Goal: Transaction & Acquisition: Purchase product/service

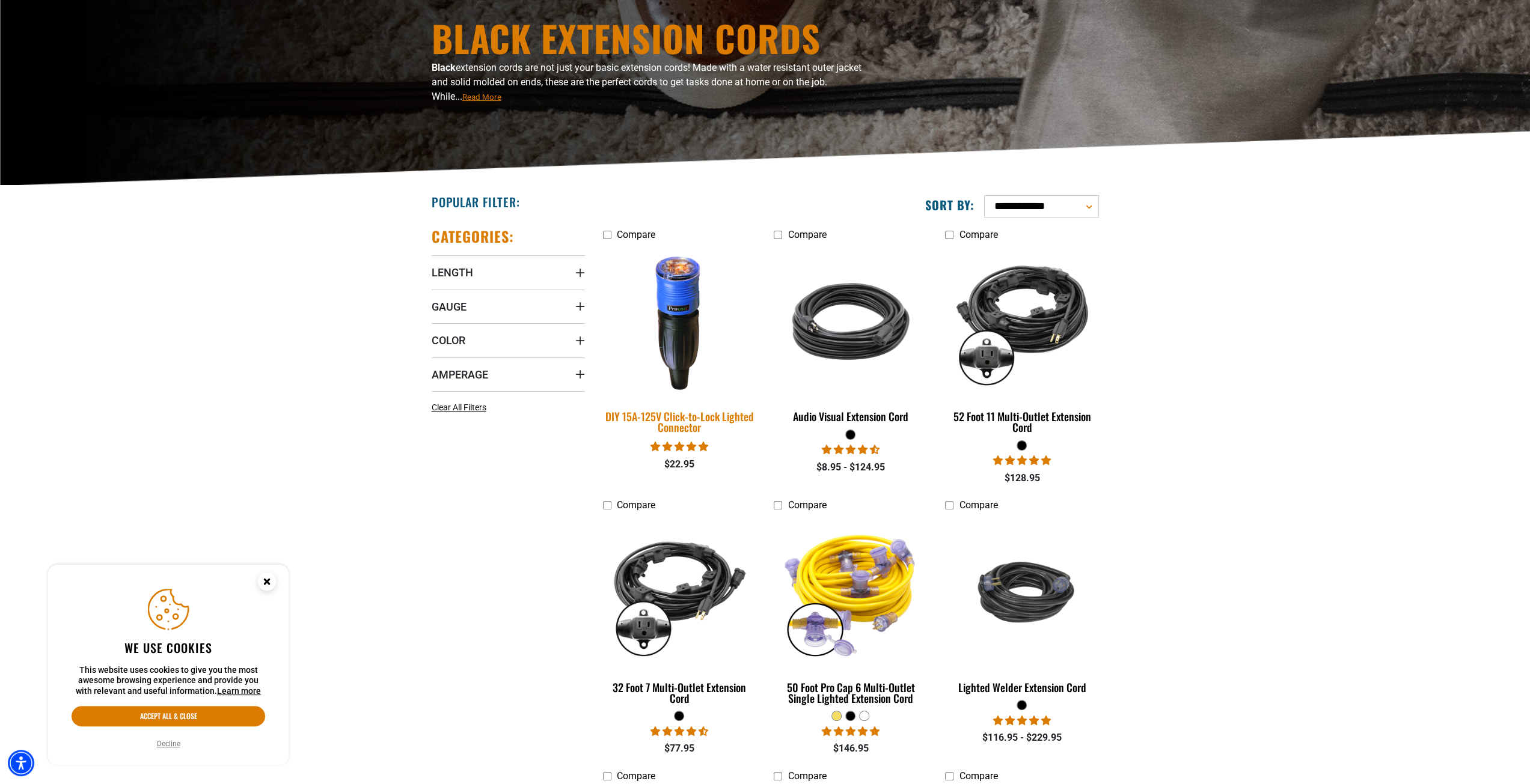
scroll to position [120, 0]
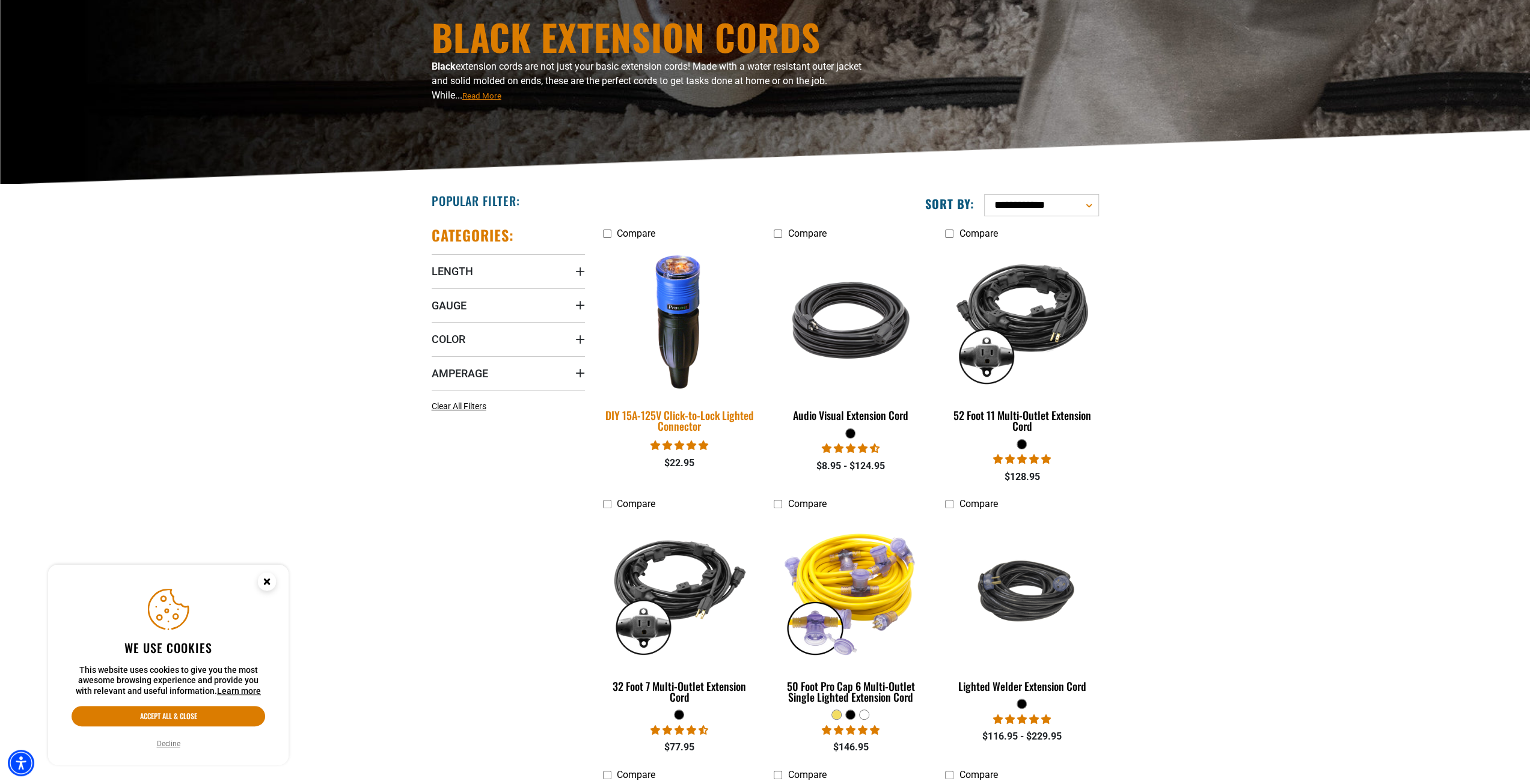
click at [682, 418] on div "DIY 15A-125V Click-to-Lock Lighted Connector" at bounding box center [679, 421] width 153 height 22
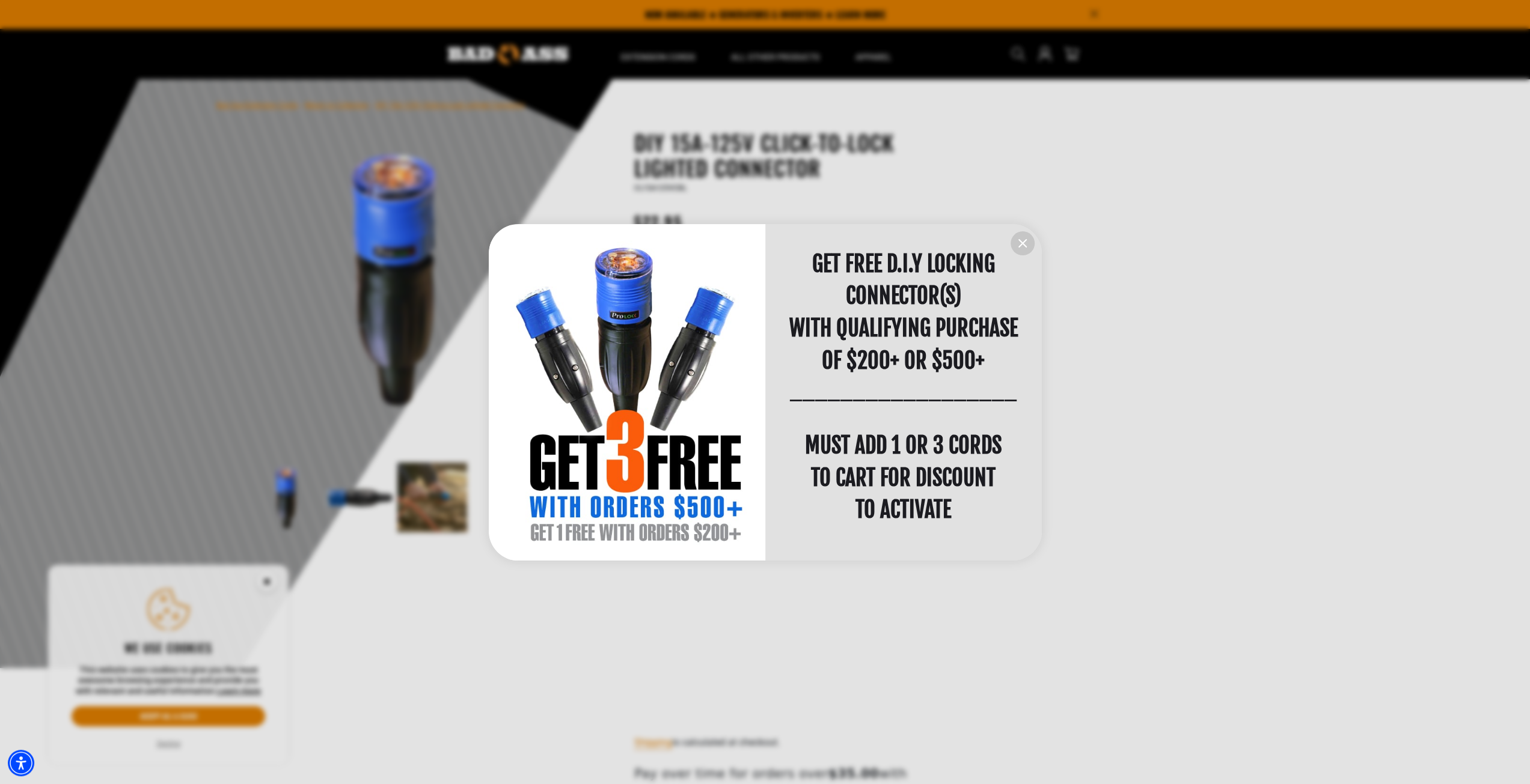
click at [461, 660] on div at bounding box center [765, 392] width 1530 height 784
